Goal: Find contact information: Obtain details needed to contact an individual or organization

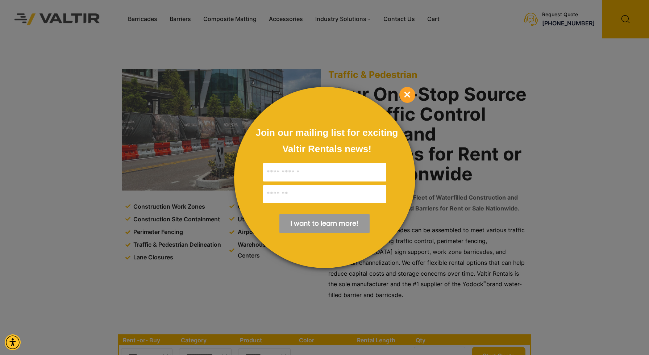
click at [405, 95] on span "×" at bounding box center [407, 95] width 16 height 16
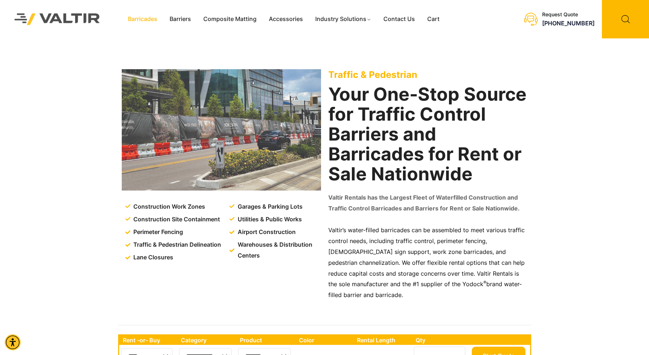
click at [144, 19] on link "Barricades" at bounding box center [143, 19] width 42 height 11
click at [395, 19] on link "Contact Us" at bounding box center [399, 19] width 44 height 11
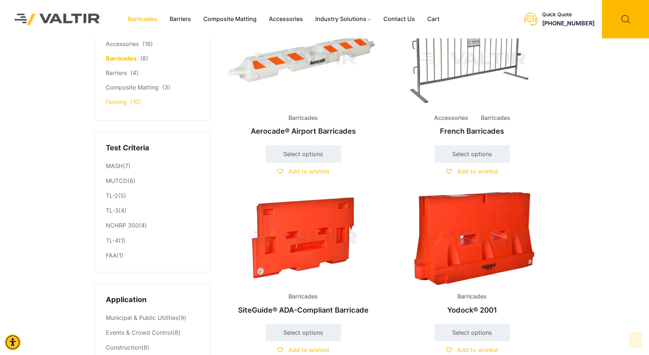
scroll to position [52, 0]
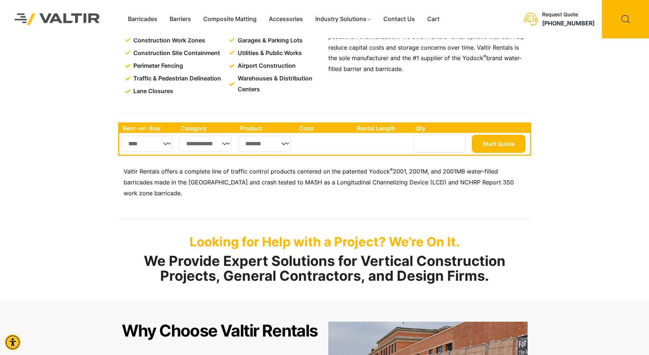
scroll to position [167, 0]
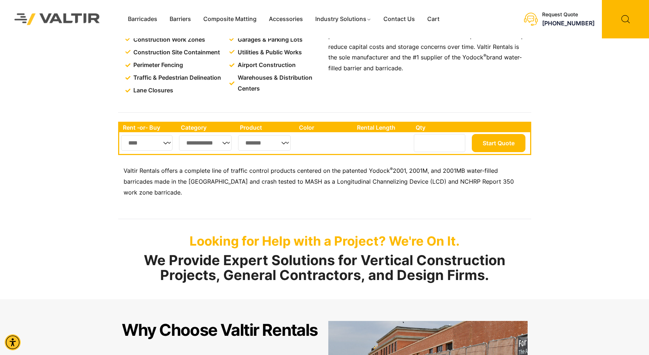
select select "**"
